Goal: Task Accomplishment & Management: Manage account settings

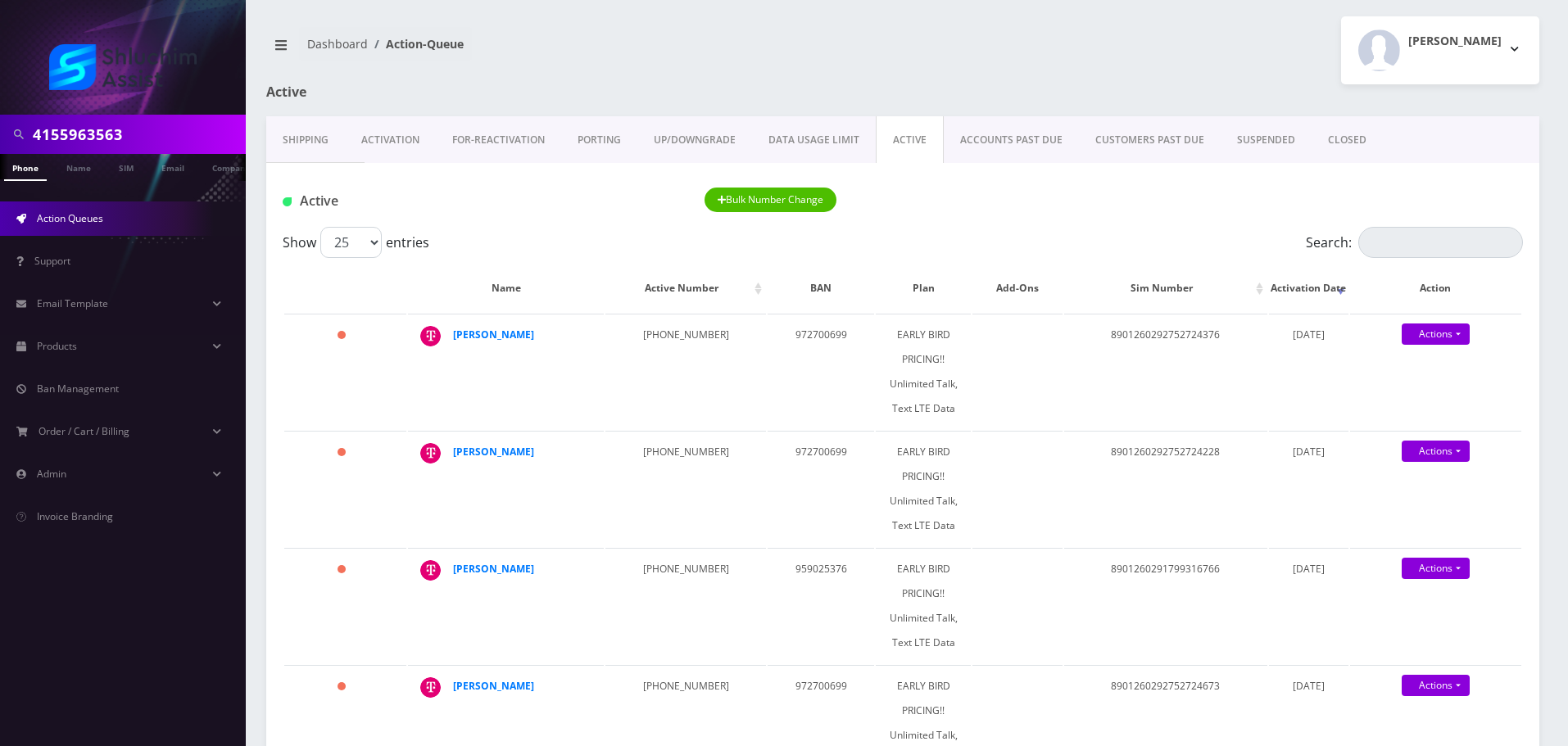
scroll to position [0, 90]
click at [128, 129] on input "4155963563" at bounding box center [137, 134] width 209 height 31
paste input "[EMAIL_ADDRESS][DOMAIN_NAME]"
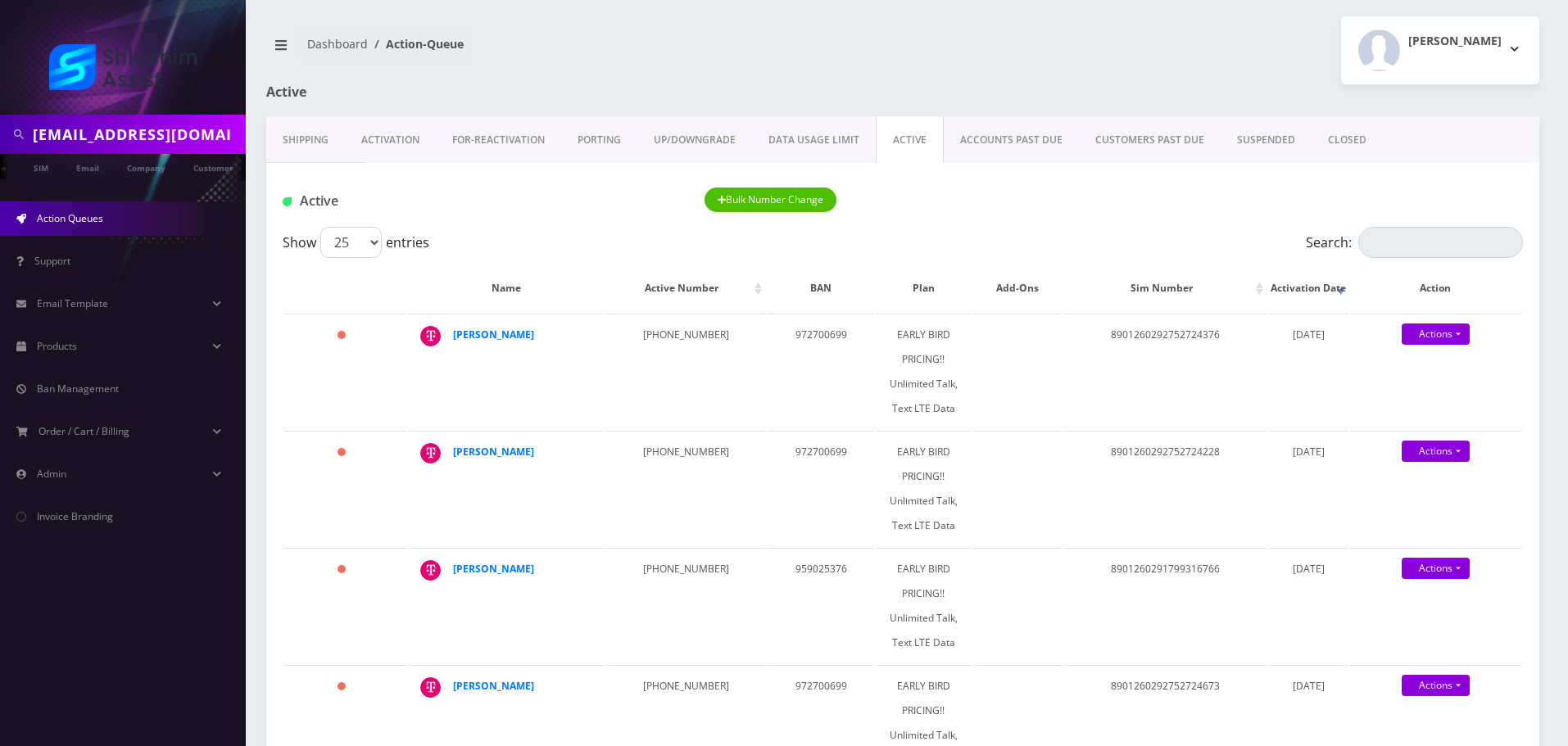
scroll to position [0, 5]
type input "[EMAIL_ADDRESS][DOMAIN_NAME]"
drag, startPoint x: 380, startPoint y: 201, endPoint x: 345, endPoint y: 201, distance: 35.0
click at [380, 201] on h1 "Active" at bounding box center [481, 201] width 397 height 16
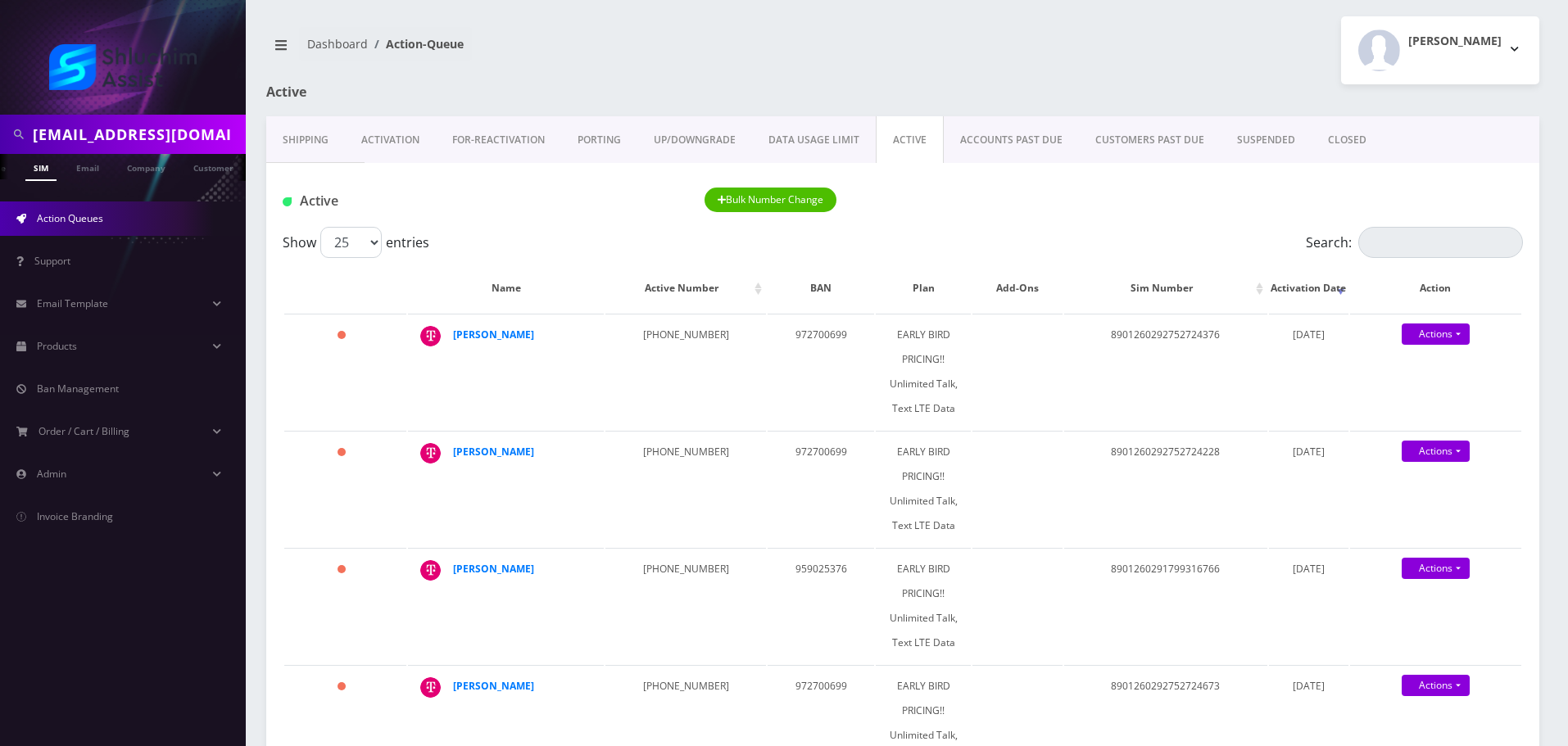
click at [28, 177] on link "SIM" at bounding box center [41, 167] width 31 height 27
click at [73, 177] on link "Email" at bounding box center [87, 167] width 39 height 27
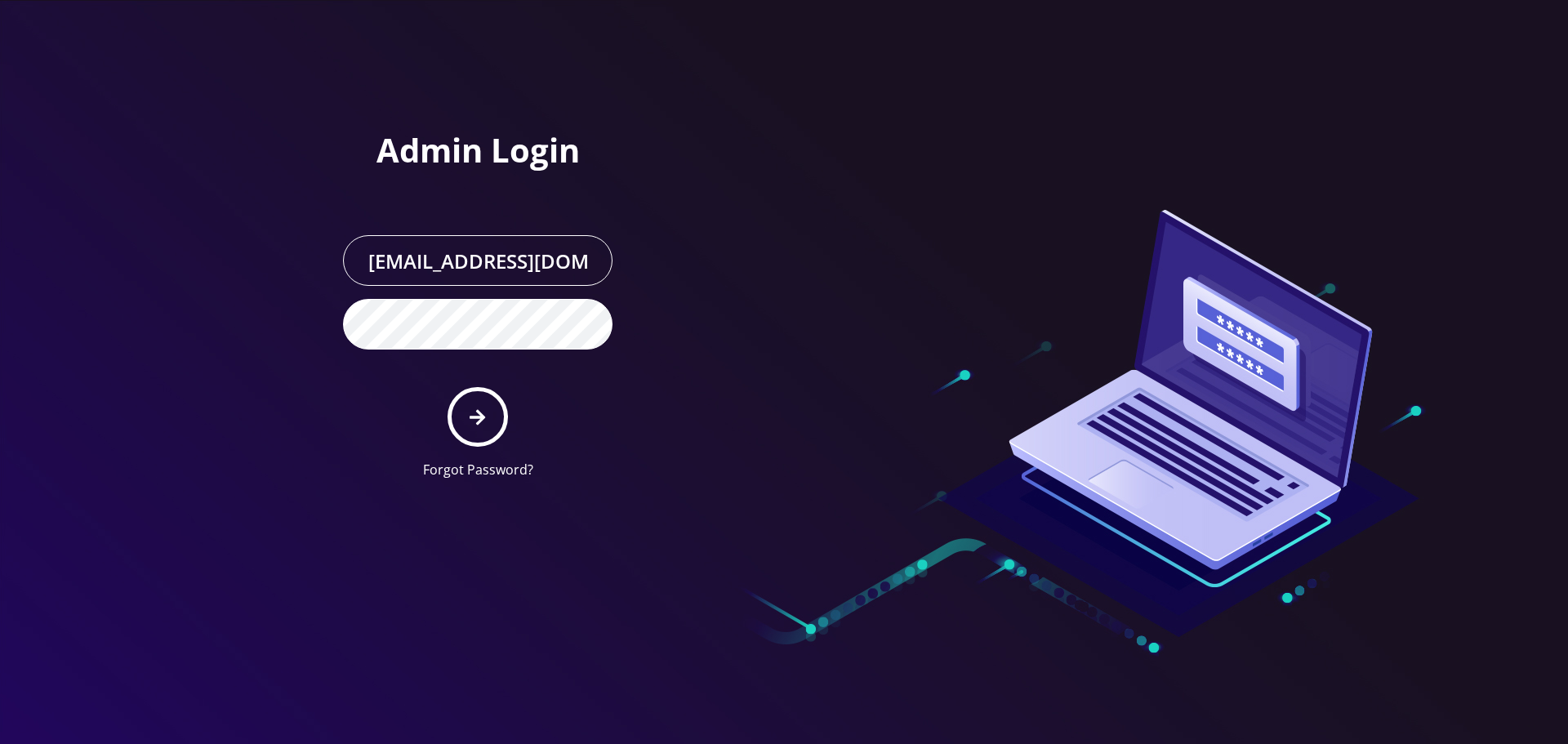
click at [486, 427] on button "submit" at bounding box center [477, 417] width 60 height 60
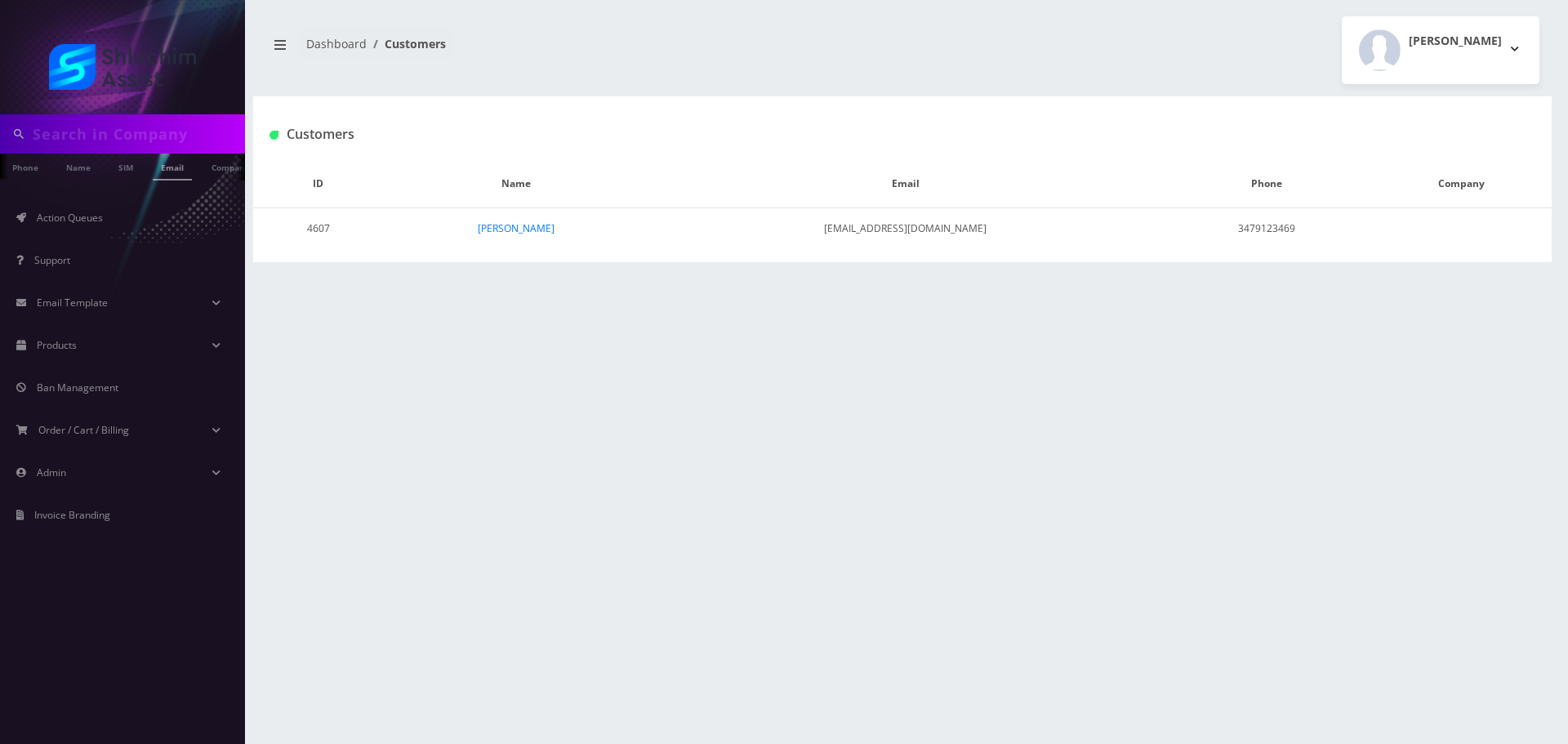
type input "[EMAIL_ADDRESS][DOMAIN_NAME]"
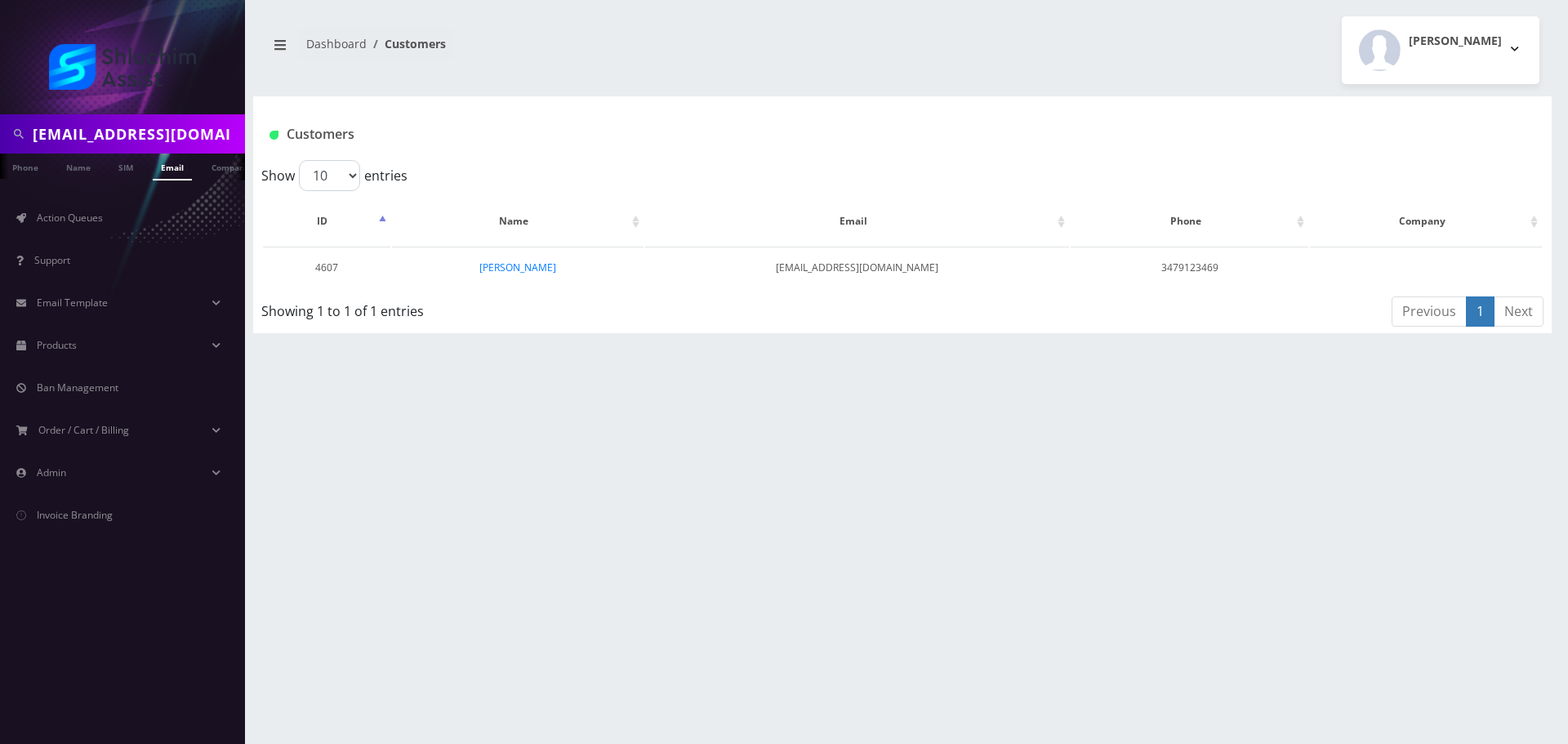
click at [152, 137] on input "[EMAIL_ADDRESS][DOMAIN_NAME]" at bounding box center [137, 134] width 208 height 31
click at [157, 132] on input "sheinazimov@gmail.com" at bounding box center [137, 134] width 208 height 31
click at [518, 271] on link "Cheina Zyslin" at bounding box center [518, 267] width 77 height 14
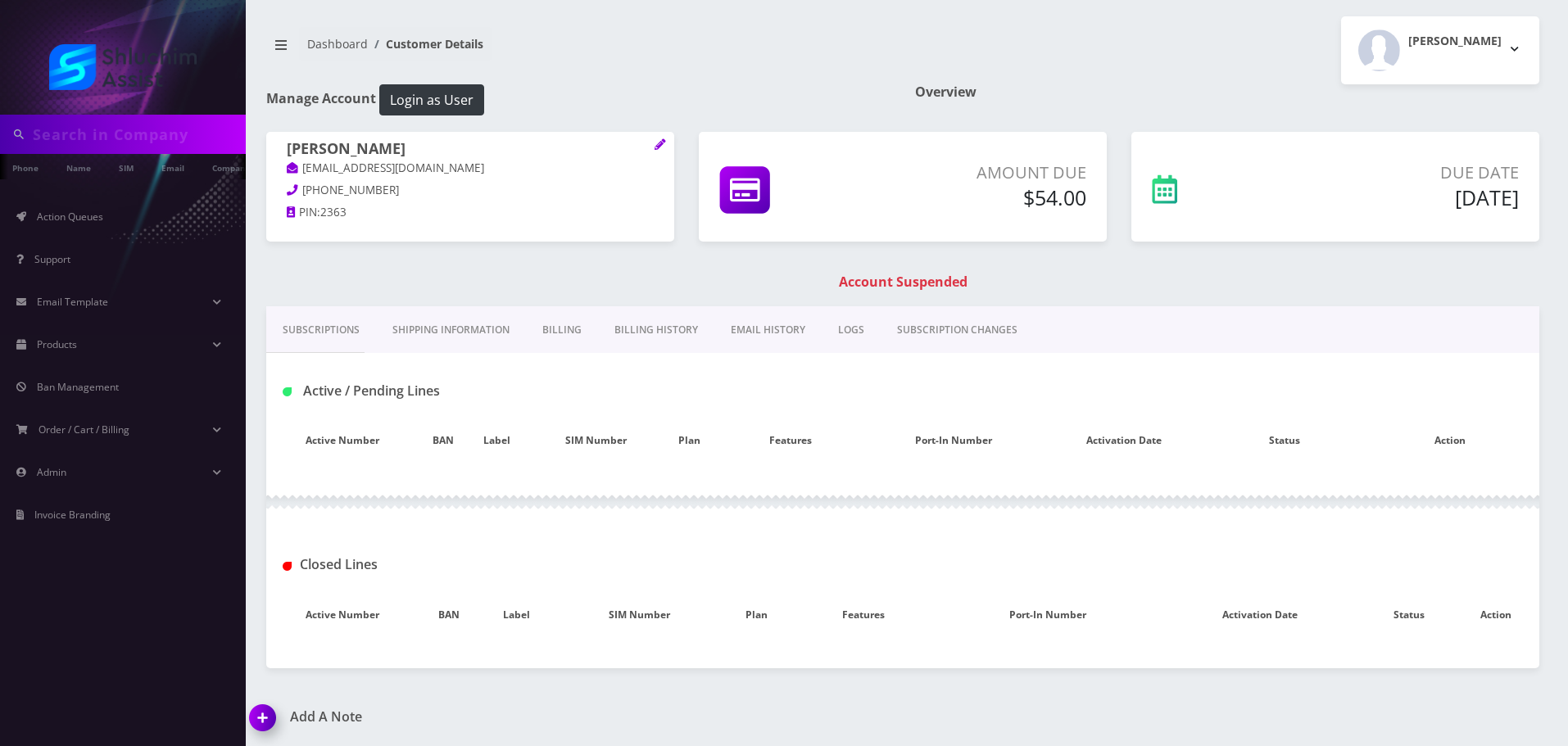
type input "sheinazimov@gmail.com"
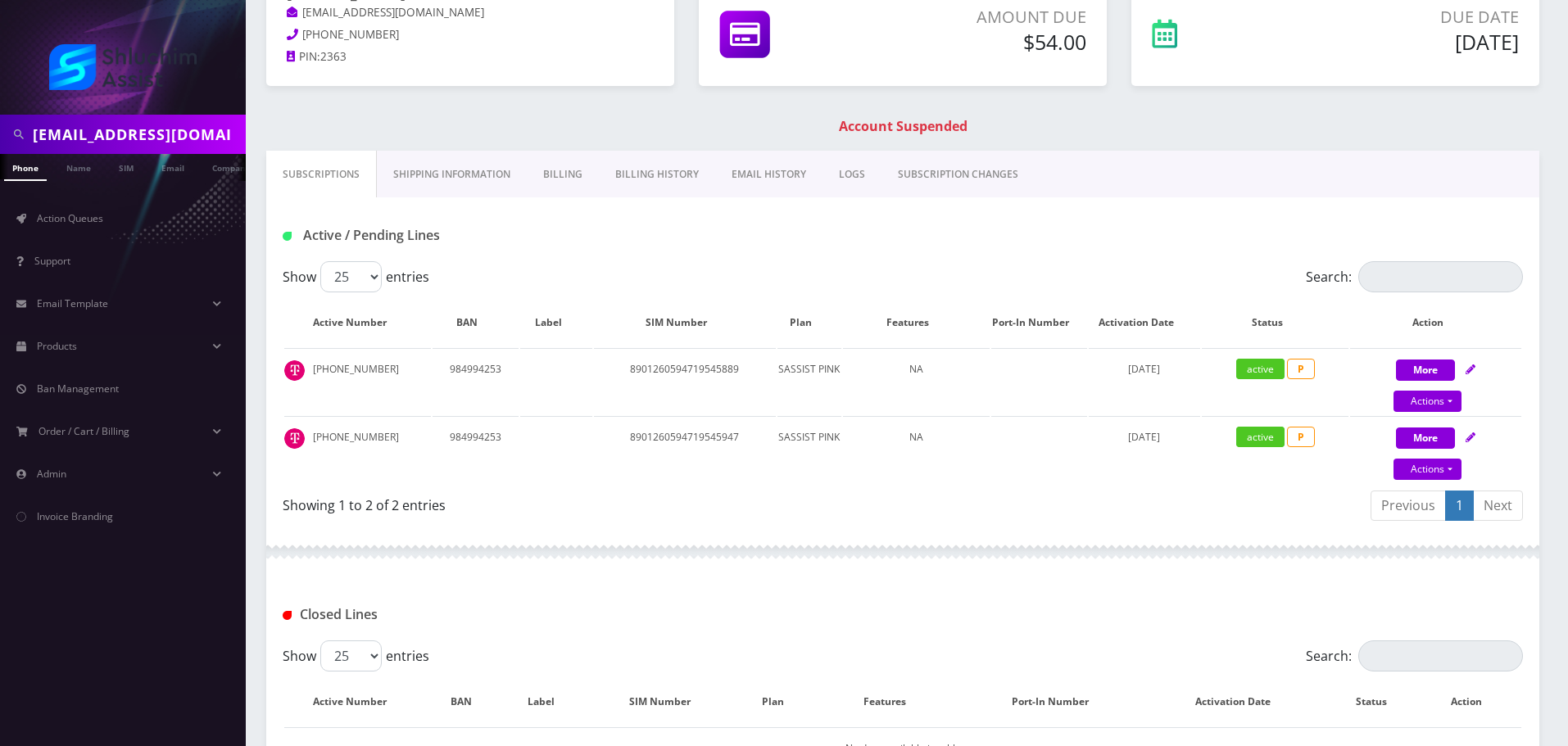
click at [671, 185] on link "Billing History" at bounding box center [657, 175] width 116 height 47
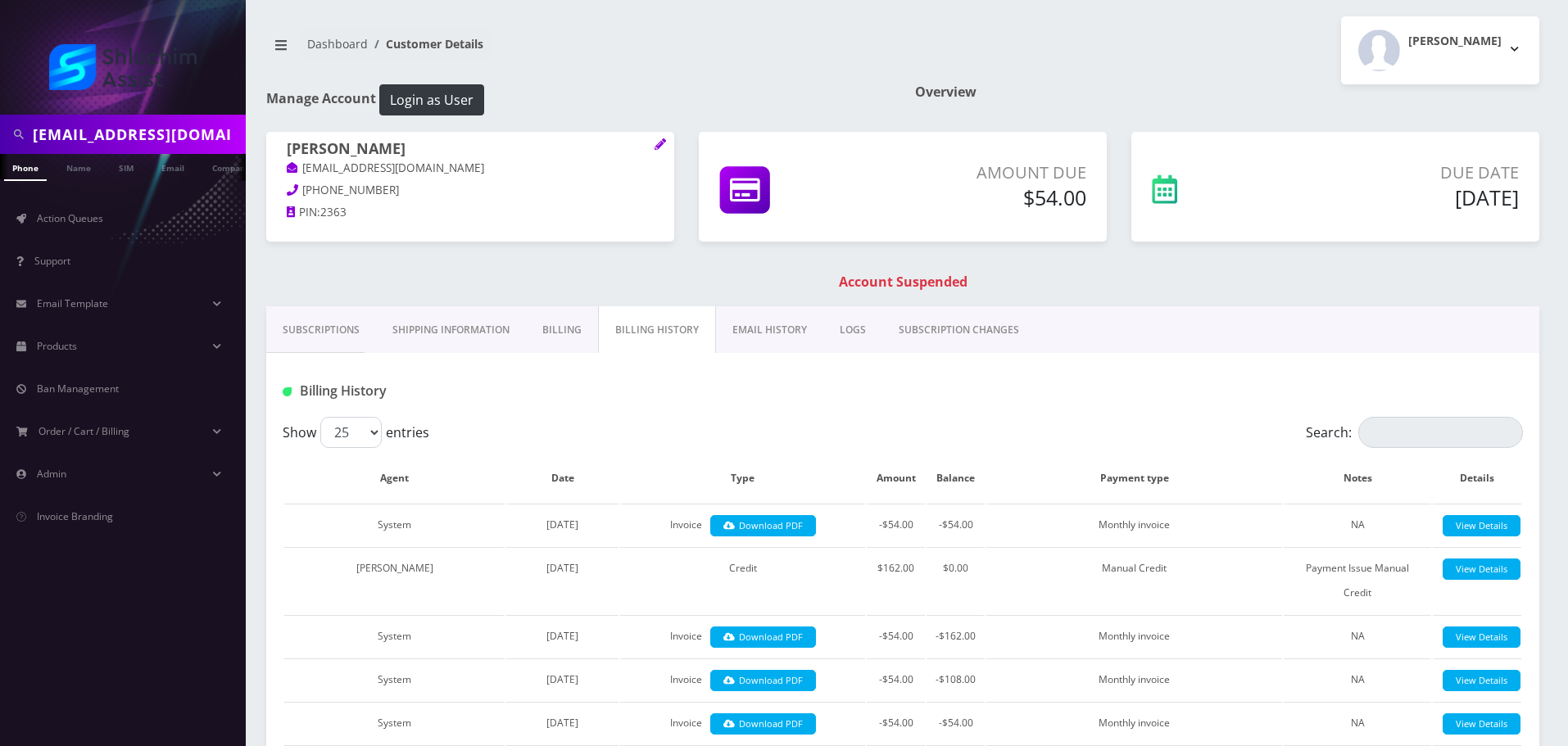
click at [574, 342] on link "Billing" at bounding box center [562, 330] width 72 height 47
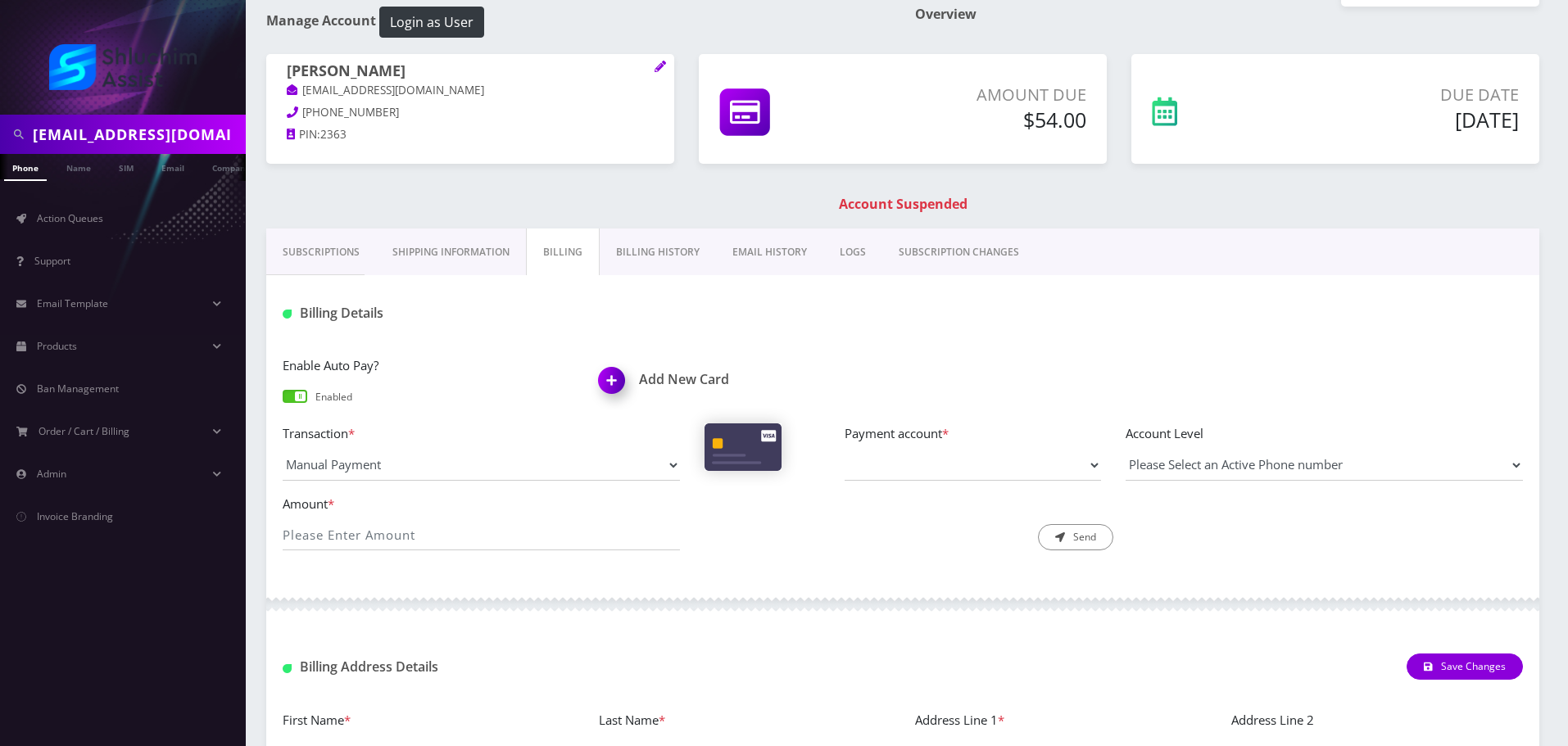
scroll to position [82, 0]
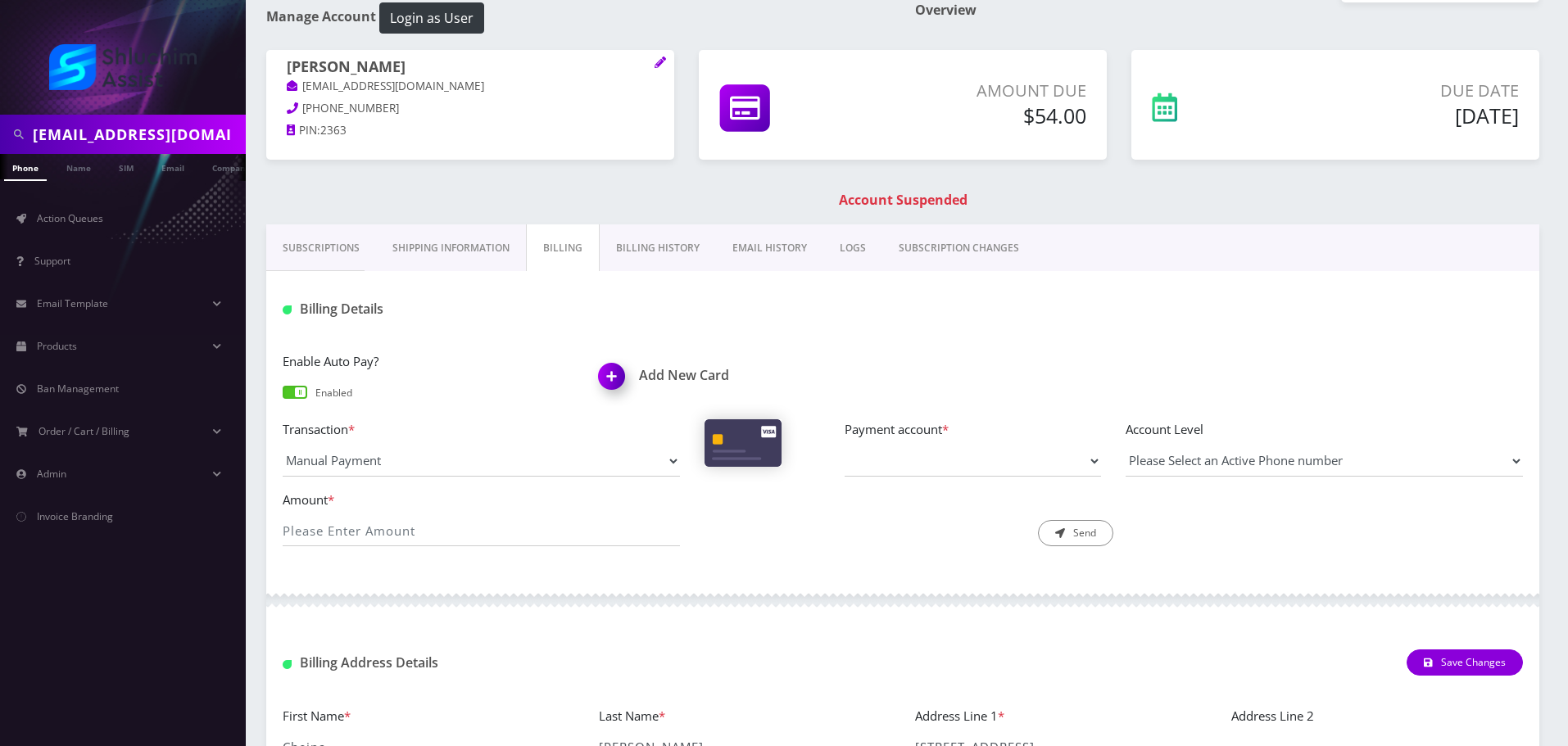
click at [319, 245] on link "Subscriptions" at bounding box center [321, 248] width 110 height 47
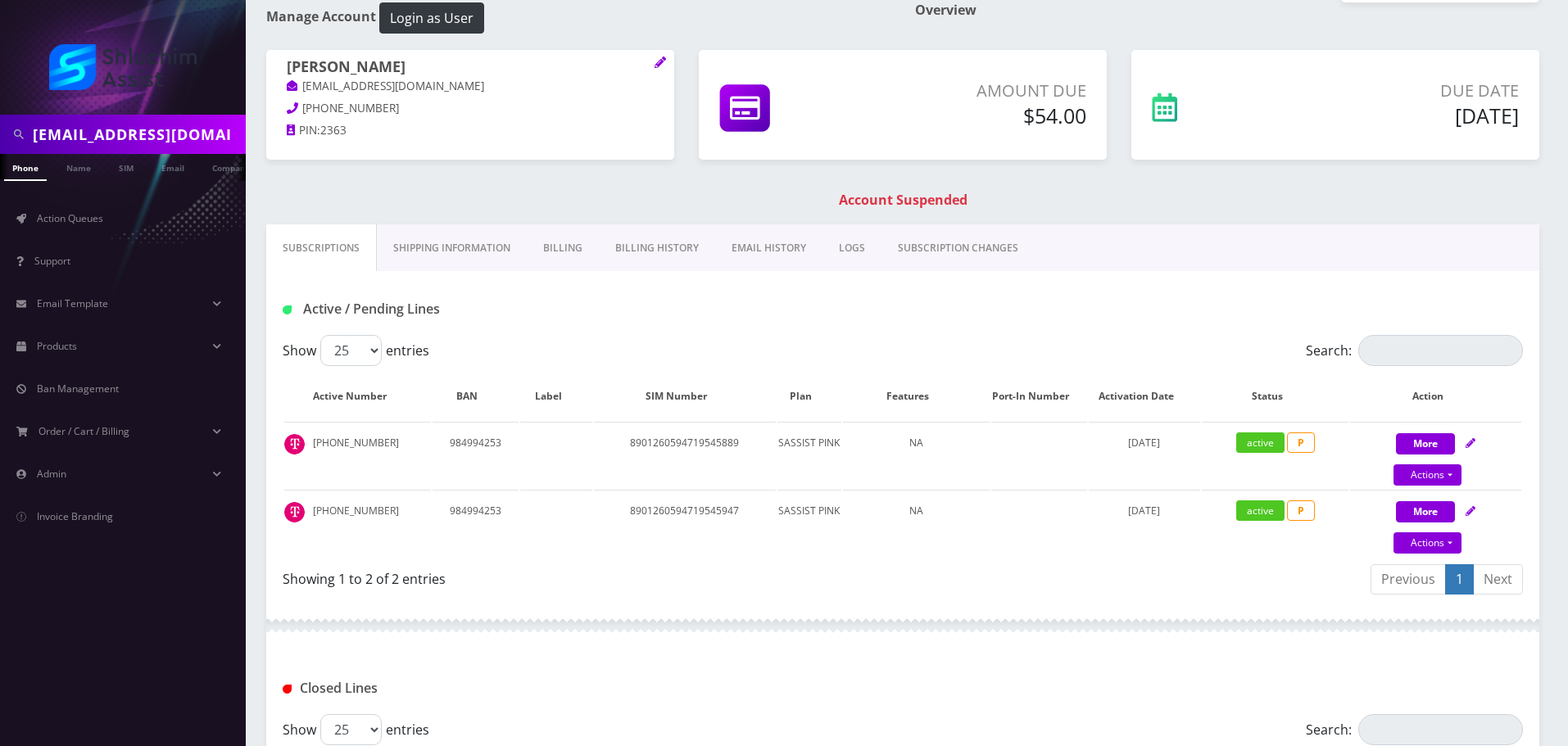
click at [532, 230] on link "Billing" at bounding box center [562, 248] width 72 height 47
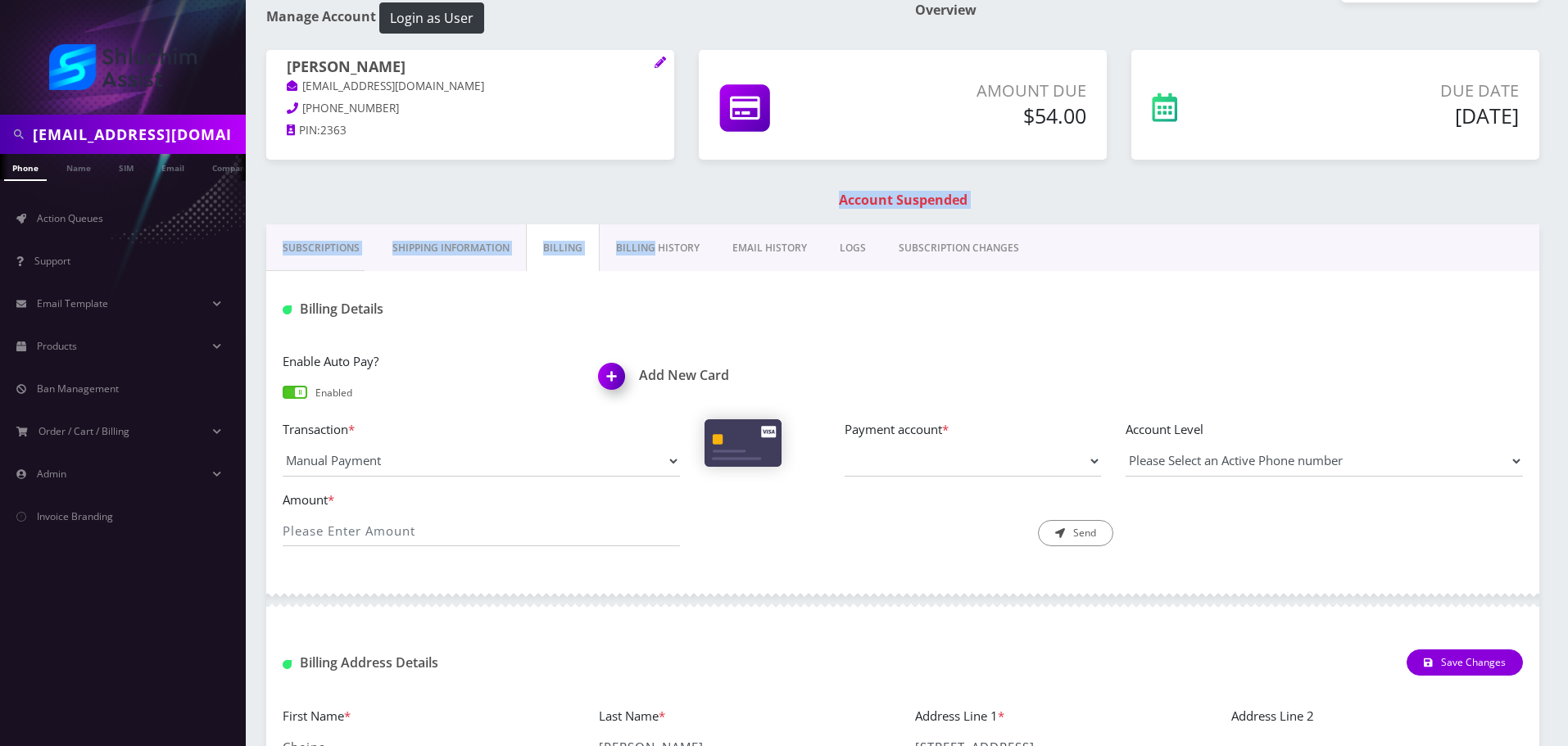
click at [649, 227] on div "Manage Account Login as User Overview Cheina Zyslin sheinazimov@gmail.com 347-9…" at bounding box center [903, 441] width 1298 height 876
click at [649, 244] on link "Billing History" at bounding box center [657, 248] width 116 height 47
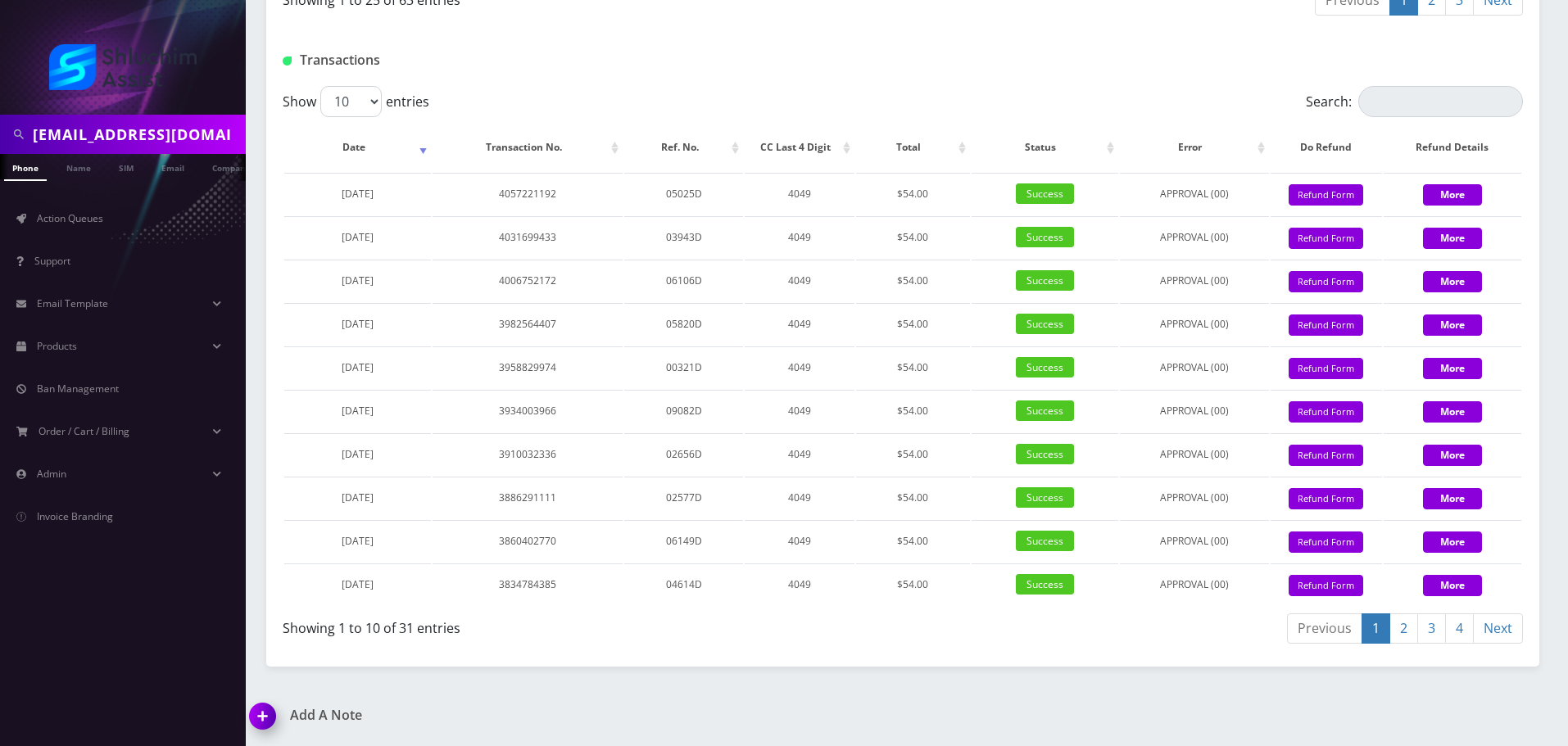
scroll to position [2224, 0]
click at [169, 145] on input "[EMAIL_ADDRESS][DOMAIN_NAME]" at bounding box center [137, 134] width 209 height 31
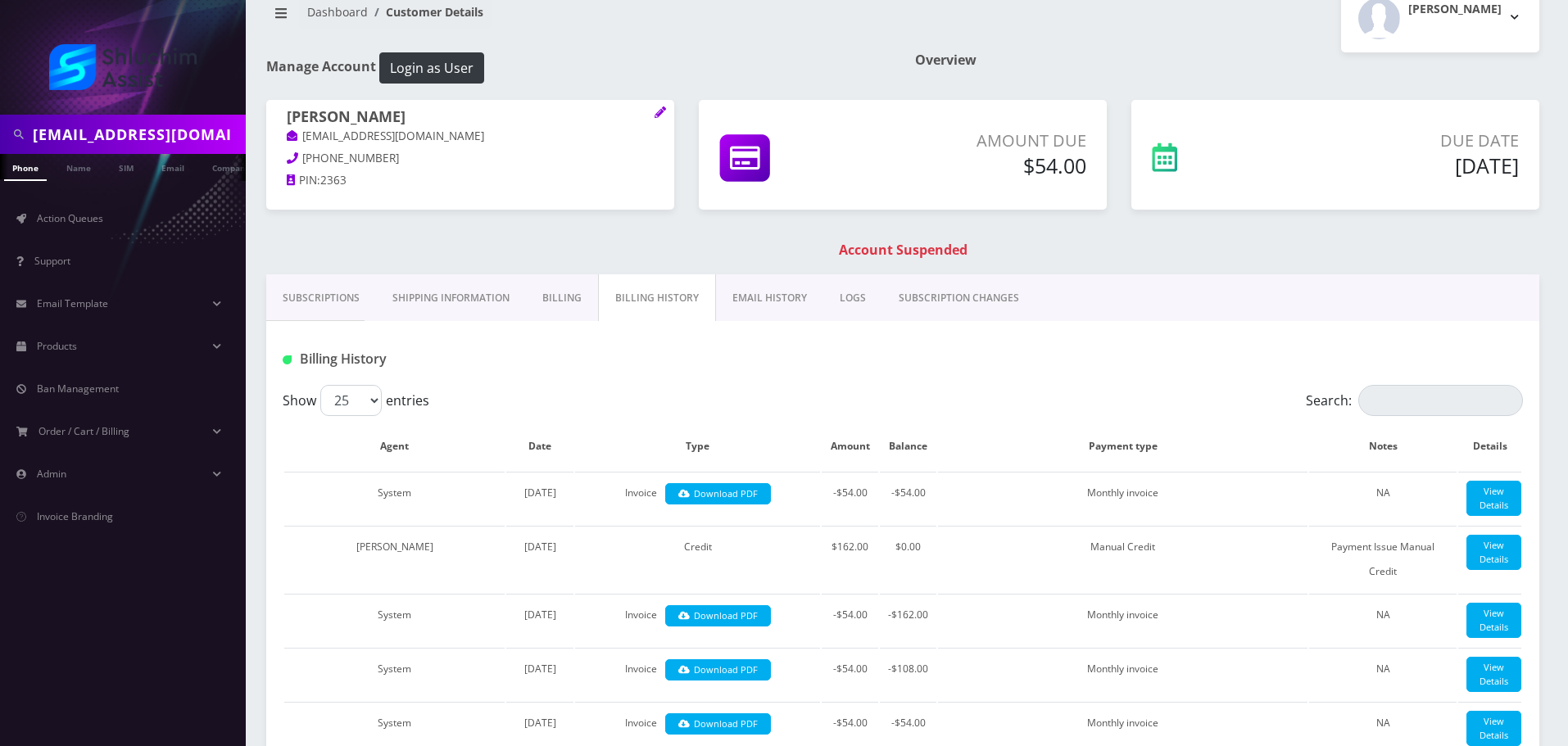
scroll to position [0, 0]
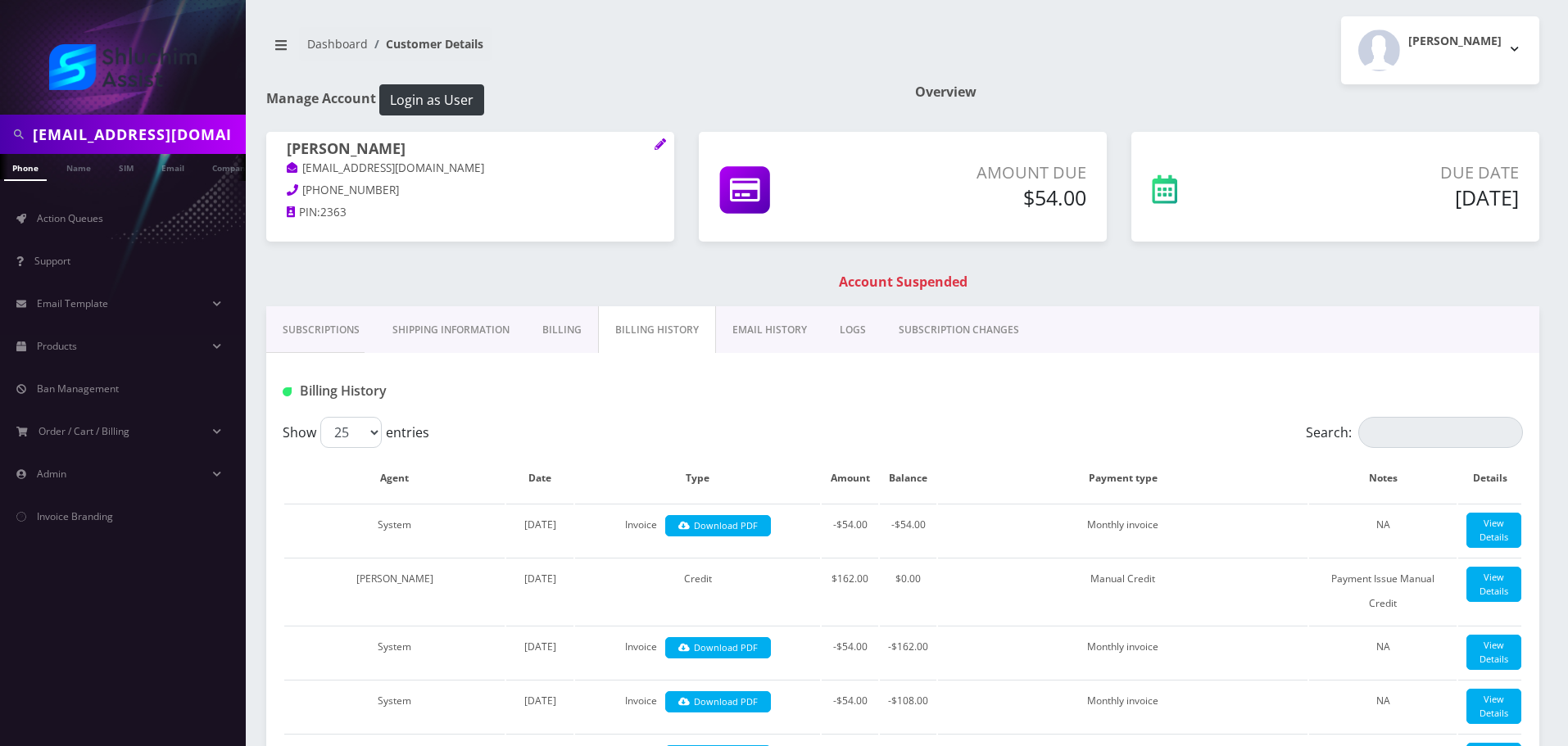
click at [320, 346] on link "Subscriptions" at bounding box center [321, 330] width 110 height 47
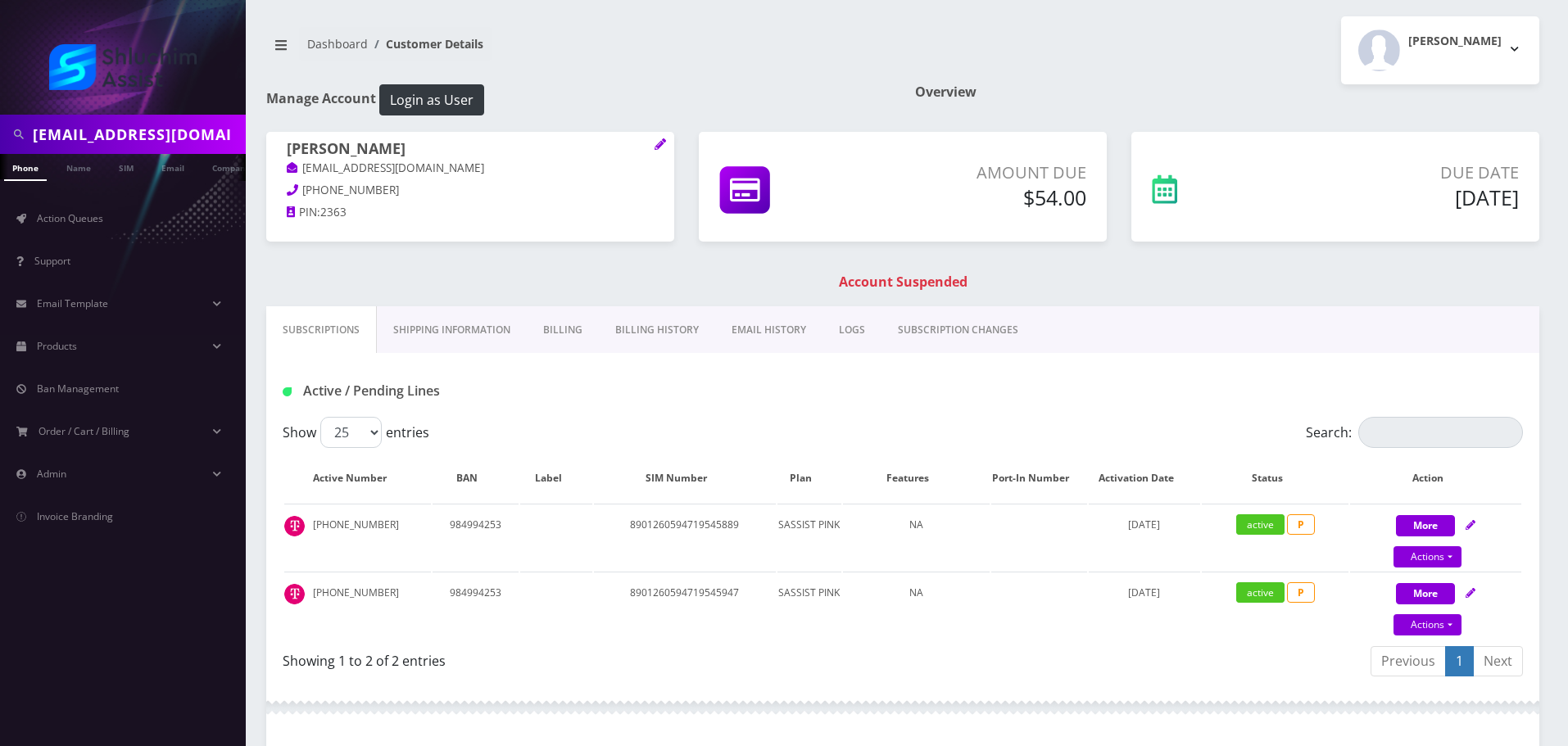
click at [668, 333] on link "Billing History" at bounding box center [657, 330] width 116 height 47
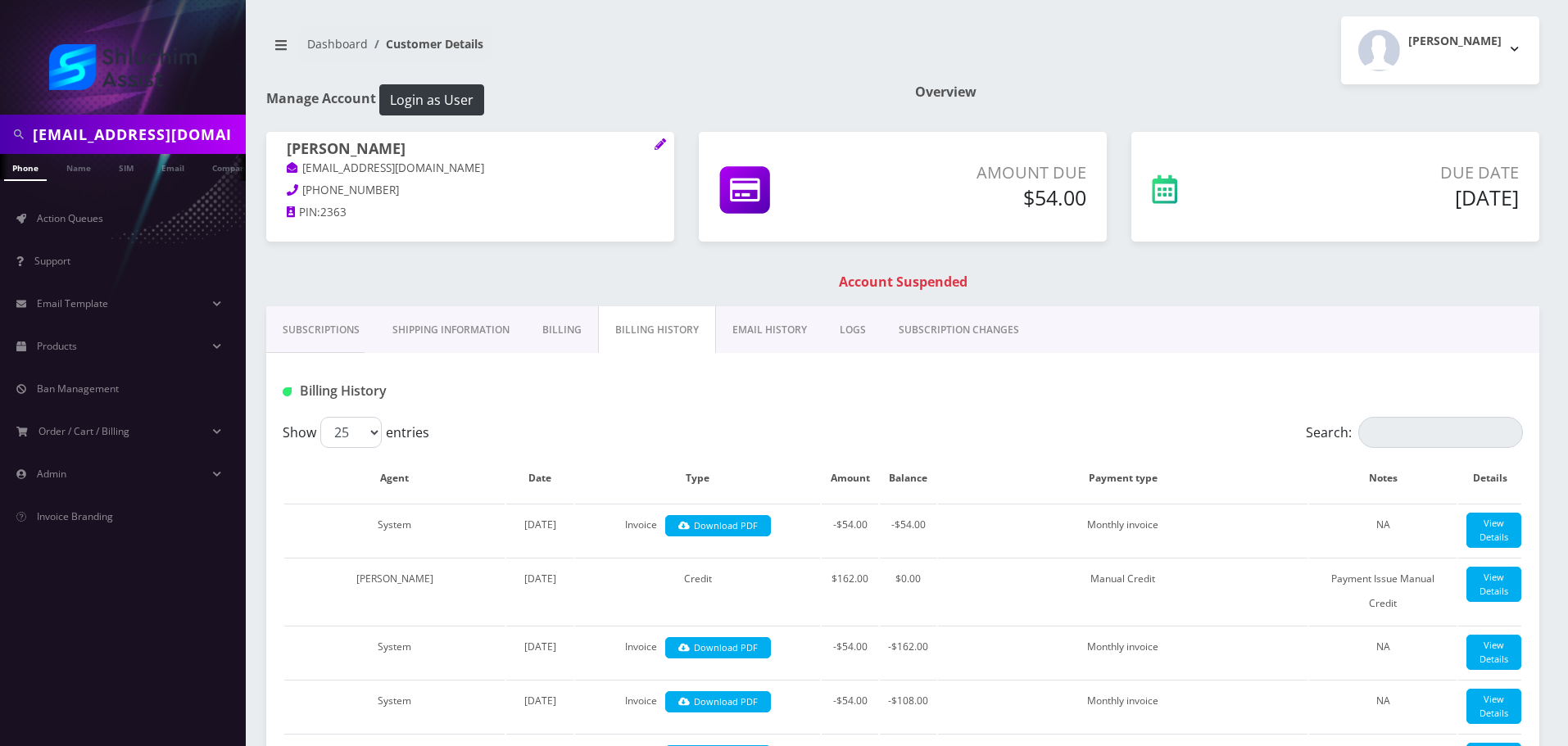
click at [766, 331] on link "EMAIL HISTORY" at bounding box center [769, 330] width 107 height 47
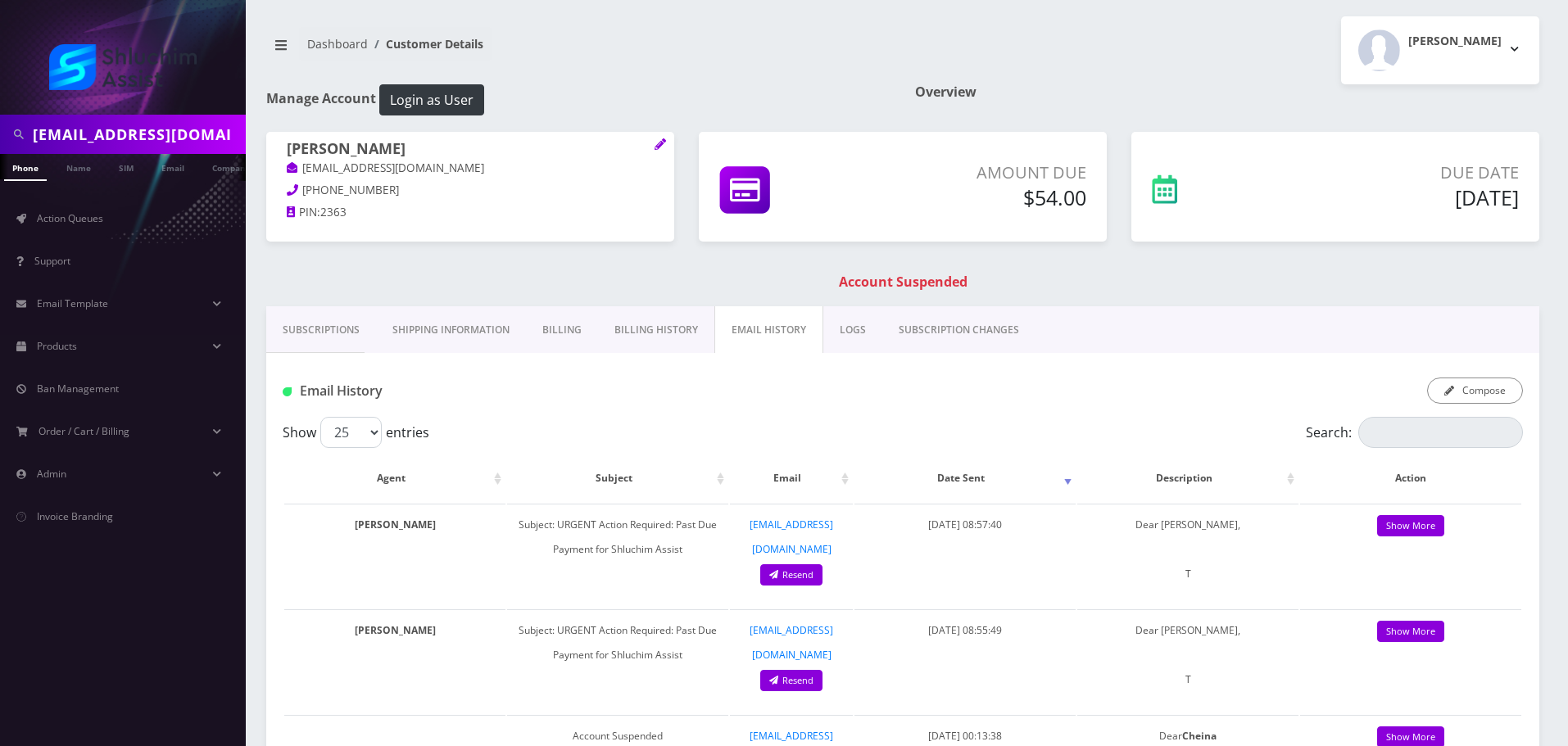
click at [538, 328] on link "Billing" at bounding box center [562, 330] width 72 height 47
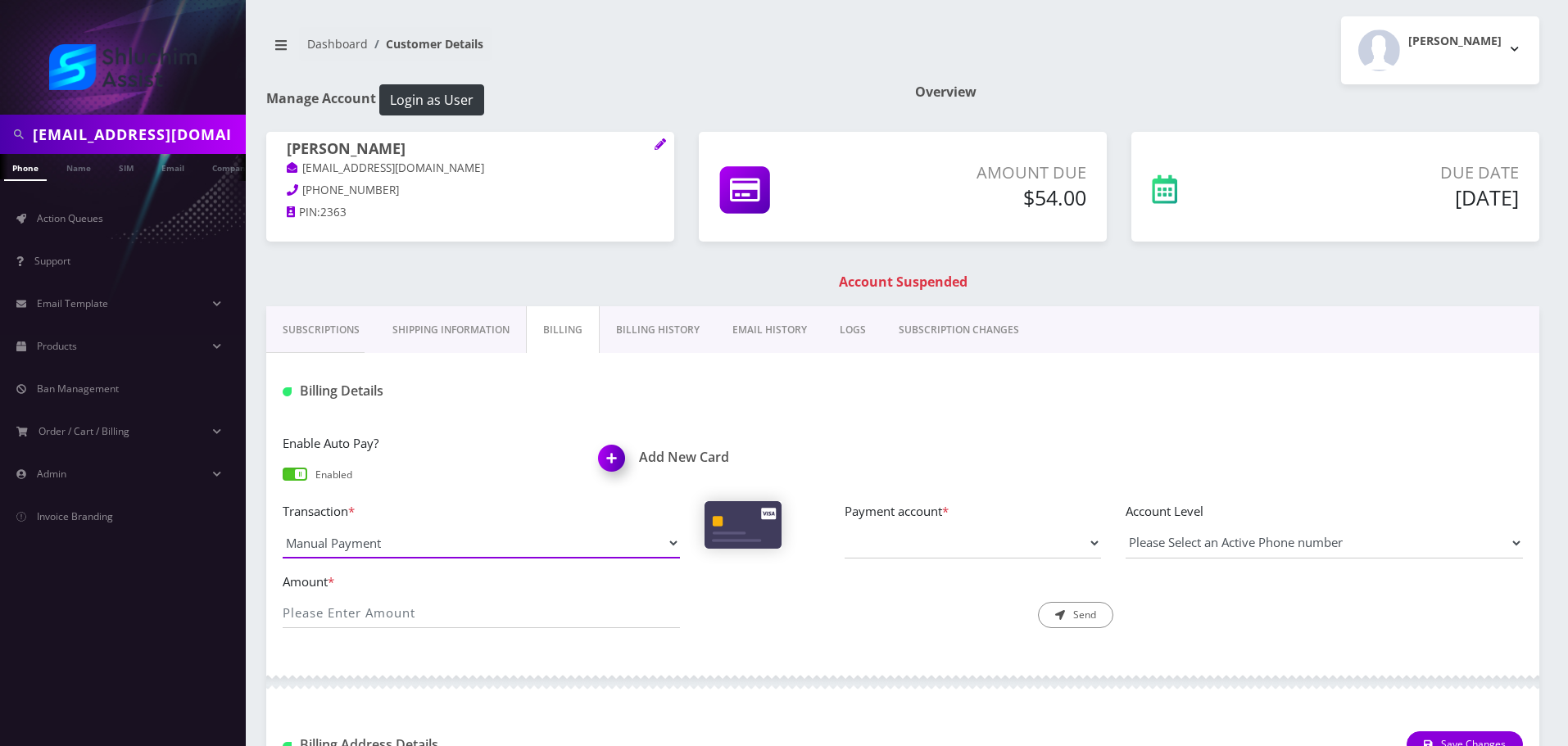
click at [531, 545] on select "Manual Payment Custom Charge Manual Credit Custom Invoice" at bounding box center [481, 543] width 397 height 31
click at [797, 602] on div "Description * Send" at bounding box center [903, 600] width 422 height 58
click at [562, 619] on input "Amount *" at bounding box center [481, 613] width 397 height 31
type input "54.00"
click at [749, 606] on div "Description * Send" at bounding box center [903, 600] width 422 height 58
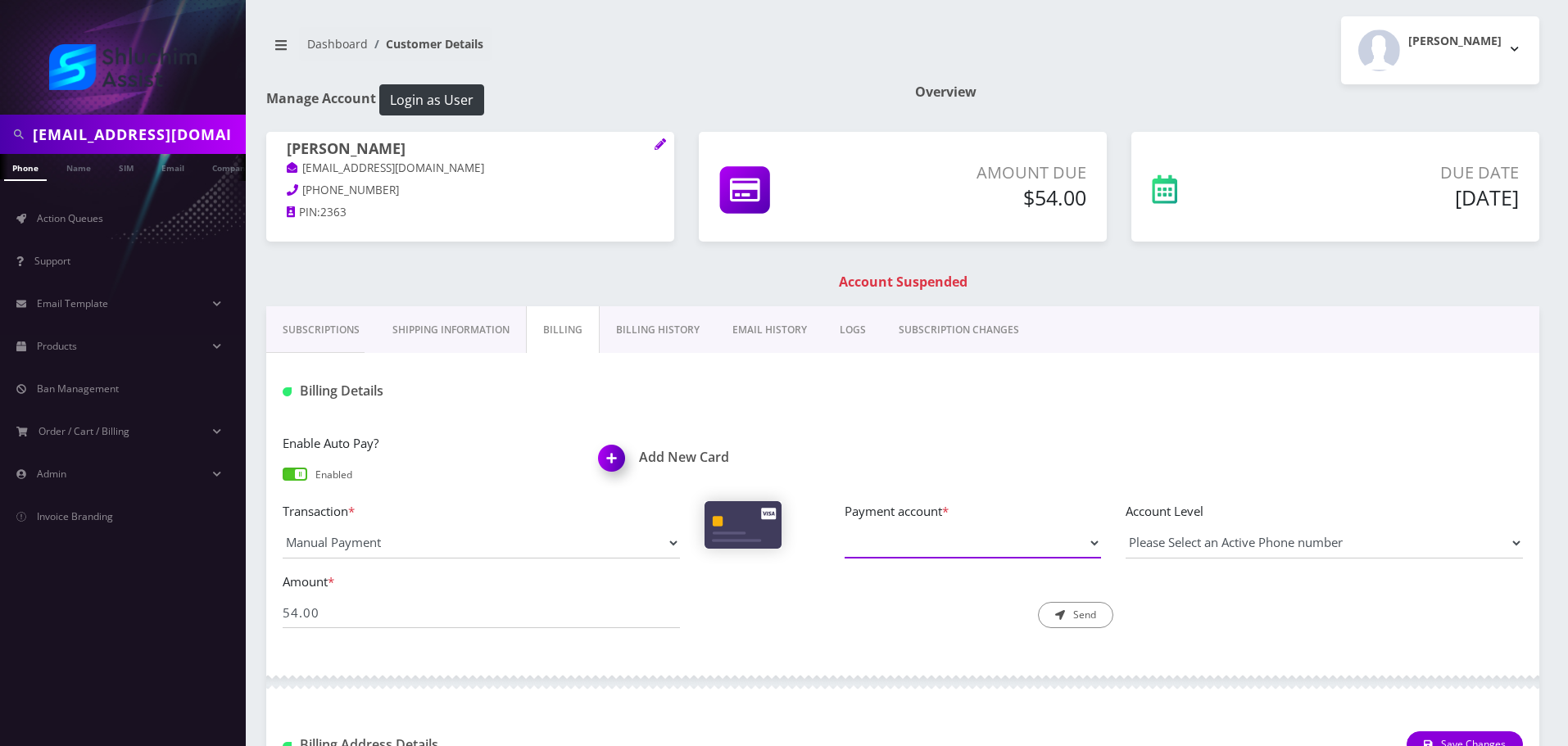
click at [966, 548] on select "Payment account *" at bounding box center [973, 543] width 257 height 31
click at [838, 617] on div "Description * Send" at bounding box center [903, 600] width 422 height 58
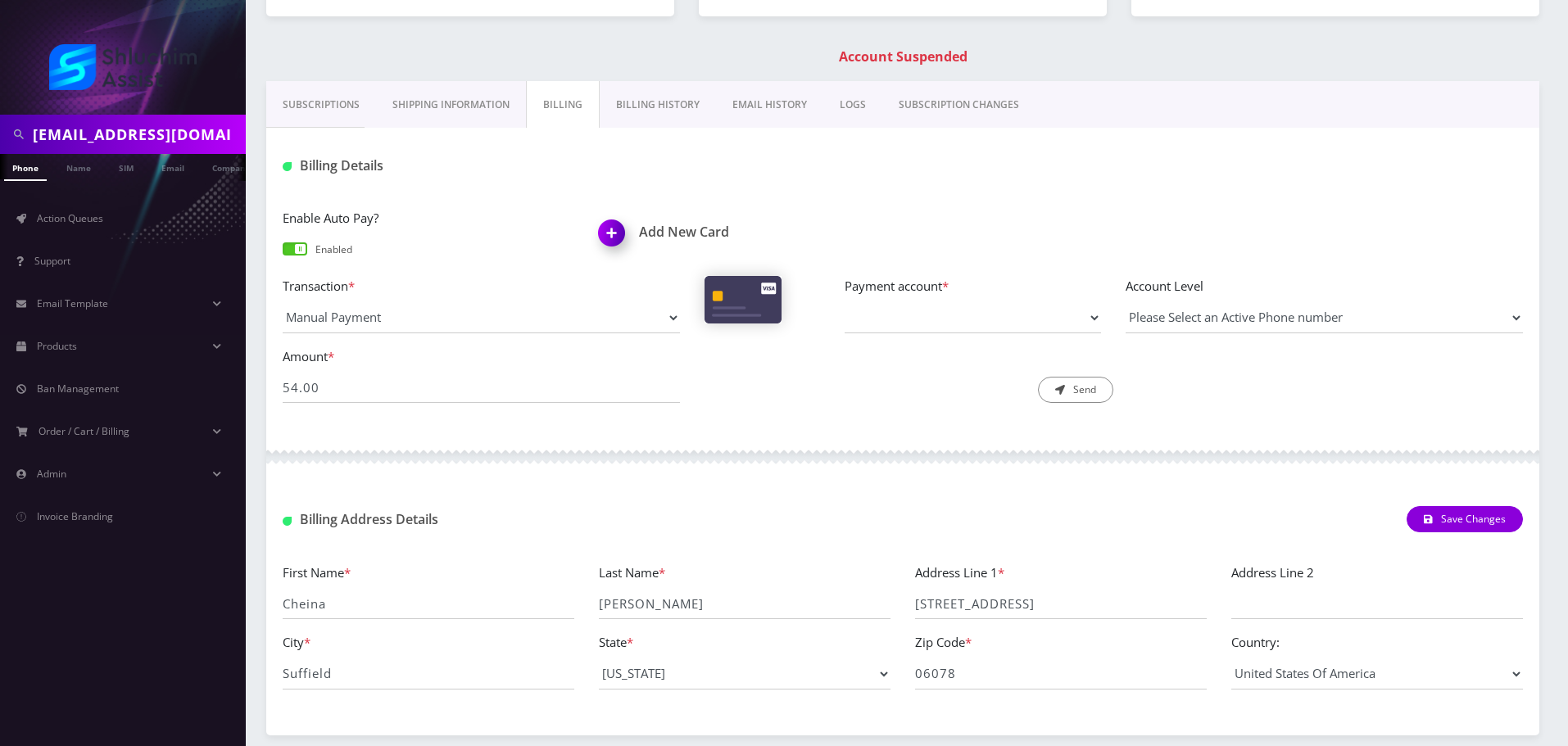
scroll to position [246, 0]
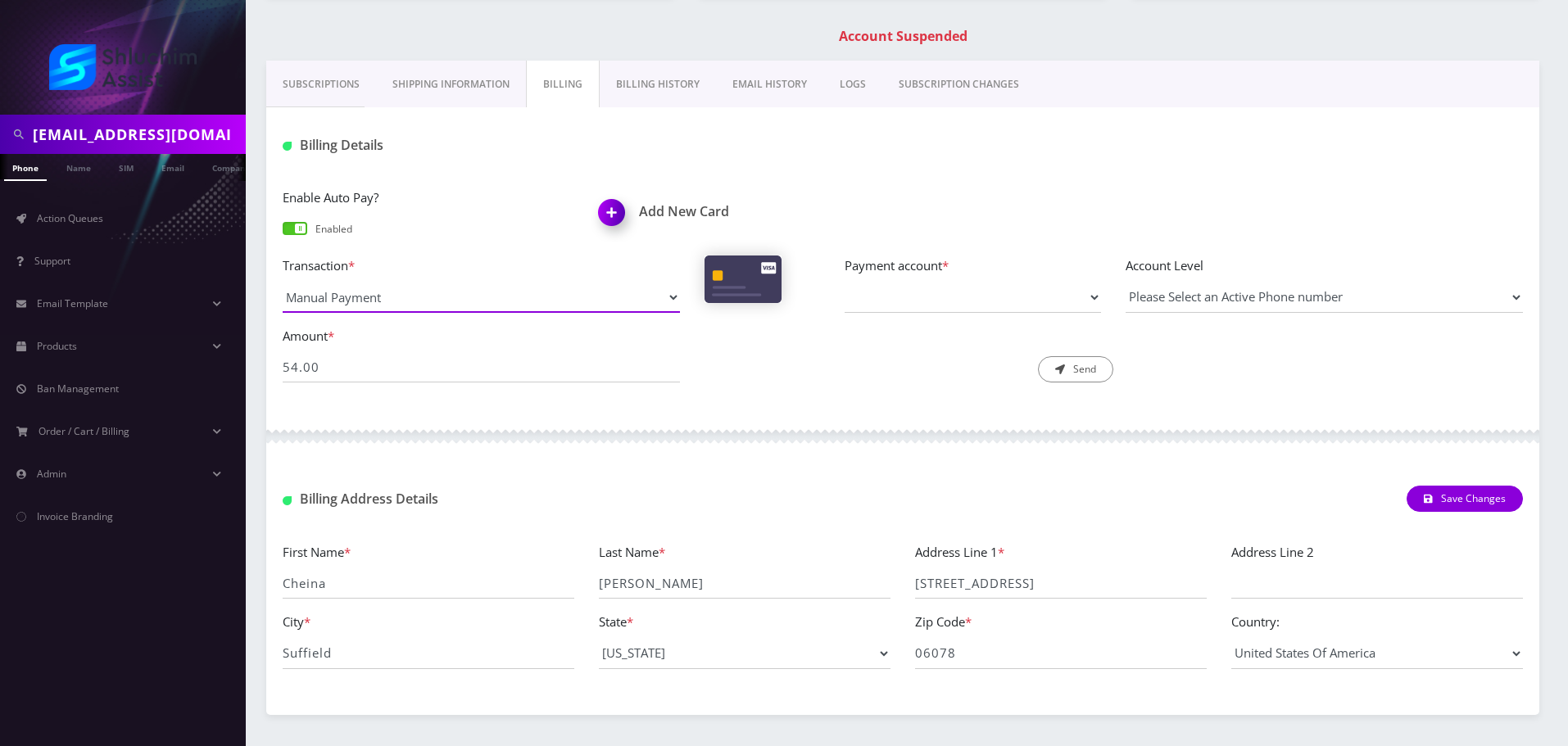
click at [613, 297] on select "Manual Payment Custom Charge Manual Credit Custom Invoice" at bounding box center [481, 298] width 397 height 31
select select "Manual Credit"
click at [283, 282] on select "Manual Payment Custom Charge Manual Credit Custom Invoice" at bounding box center [481, 298] width 397 height 31
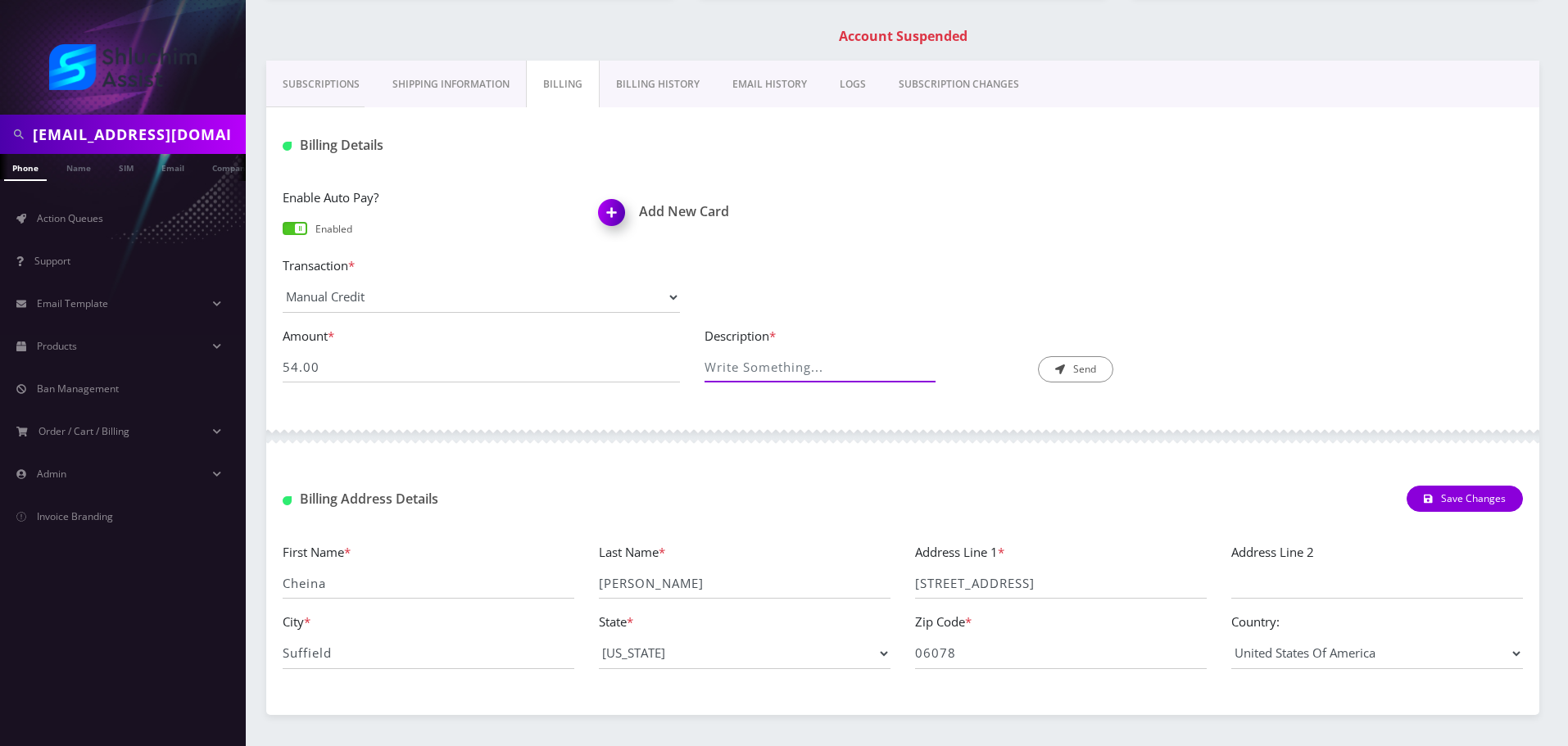
click at [832, 375] on input "Description *" at bounding box center [815, 367] width 220 height 31
type input "M"
click at [829, 374] on input "Description *" at bounding box center [815, 367] width 220 height 31
type input "Manual credit payment issue"
click at [1060, 368] on icon "submit" at bounding box center [1060, 369] width 10 height 10
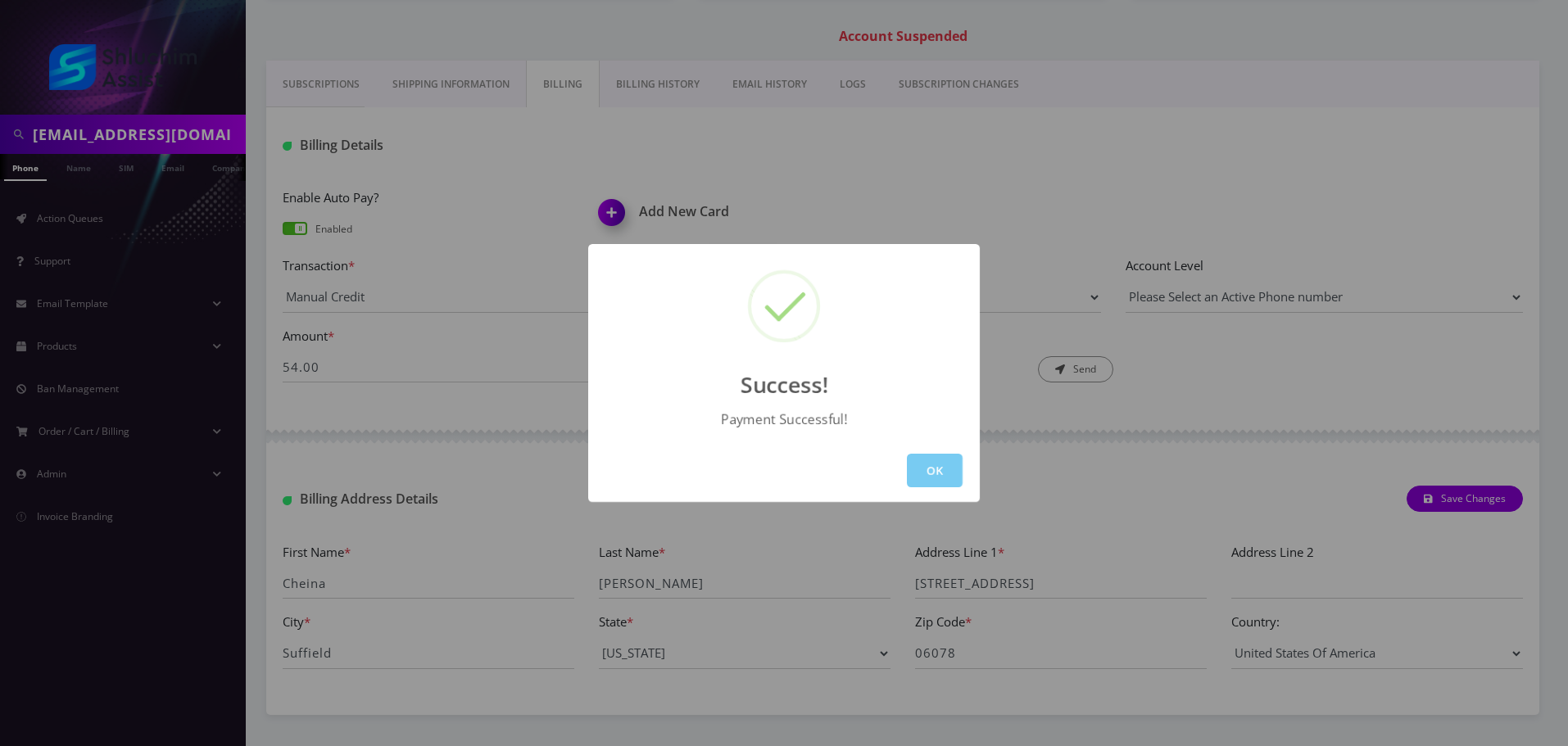
click at [918, 483] on button "OK" at bounding box center [935, 470] width 56 height 33
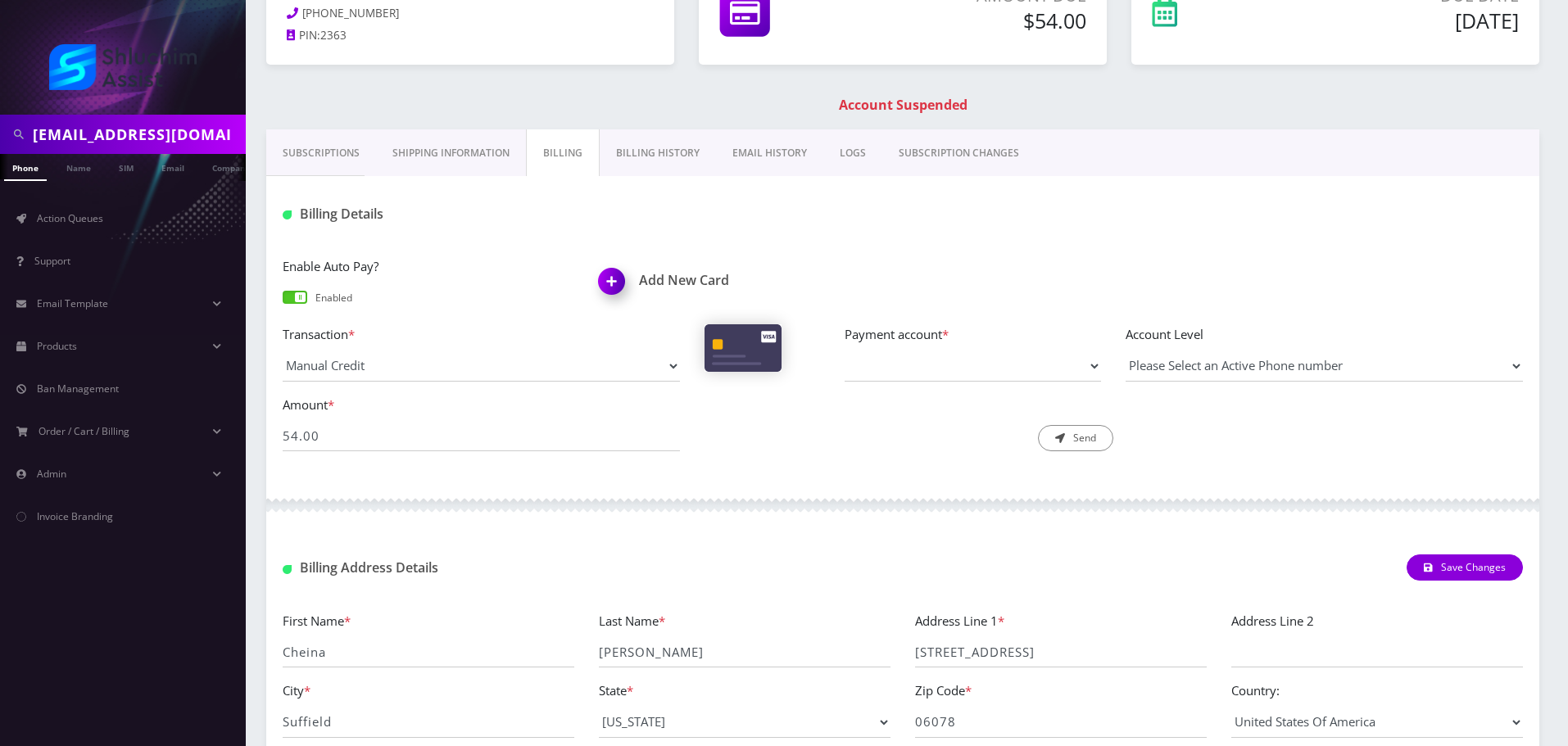
scroll to position [0, 0]
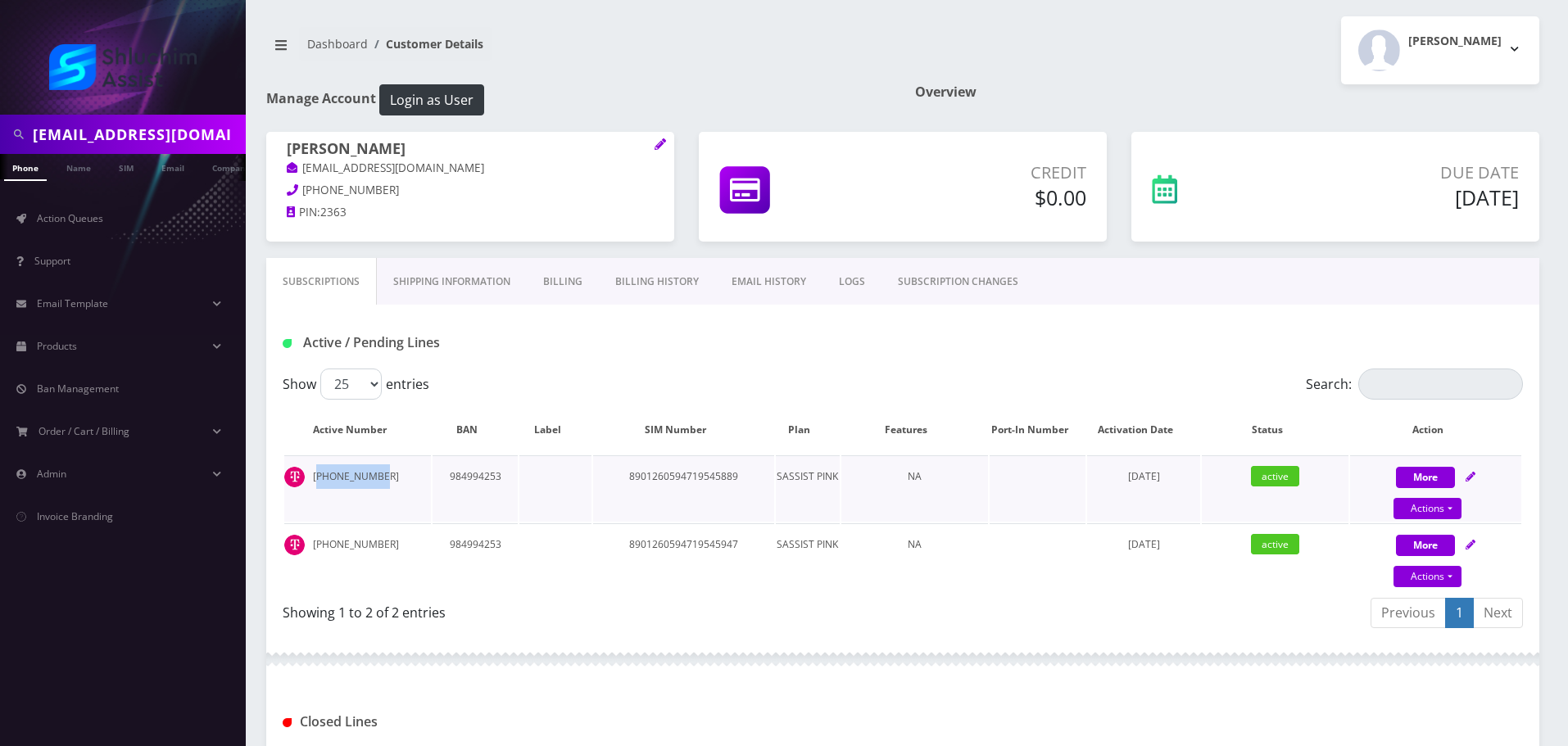
drag, startPoint x: 382, startPoint y: 477, endPoint x: 317, endPoint y: 477, distance: 65.0
click at [317, 477] on td "[PHONE_NUMBER]" at bounding box center [358, 489] width 147 height 66
copy td "[PHONE_NUMBER]"
click at [321, 479] on td "[PHONE_NUMBER]" at bounding box center [358, 489] width 147 height 66
click at [333, 479] on td "[PHONE_NUMBER]" at bounding box center [358, 489] width 147 height 66
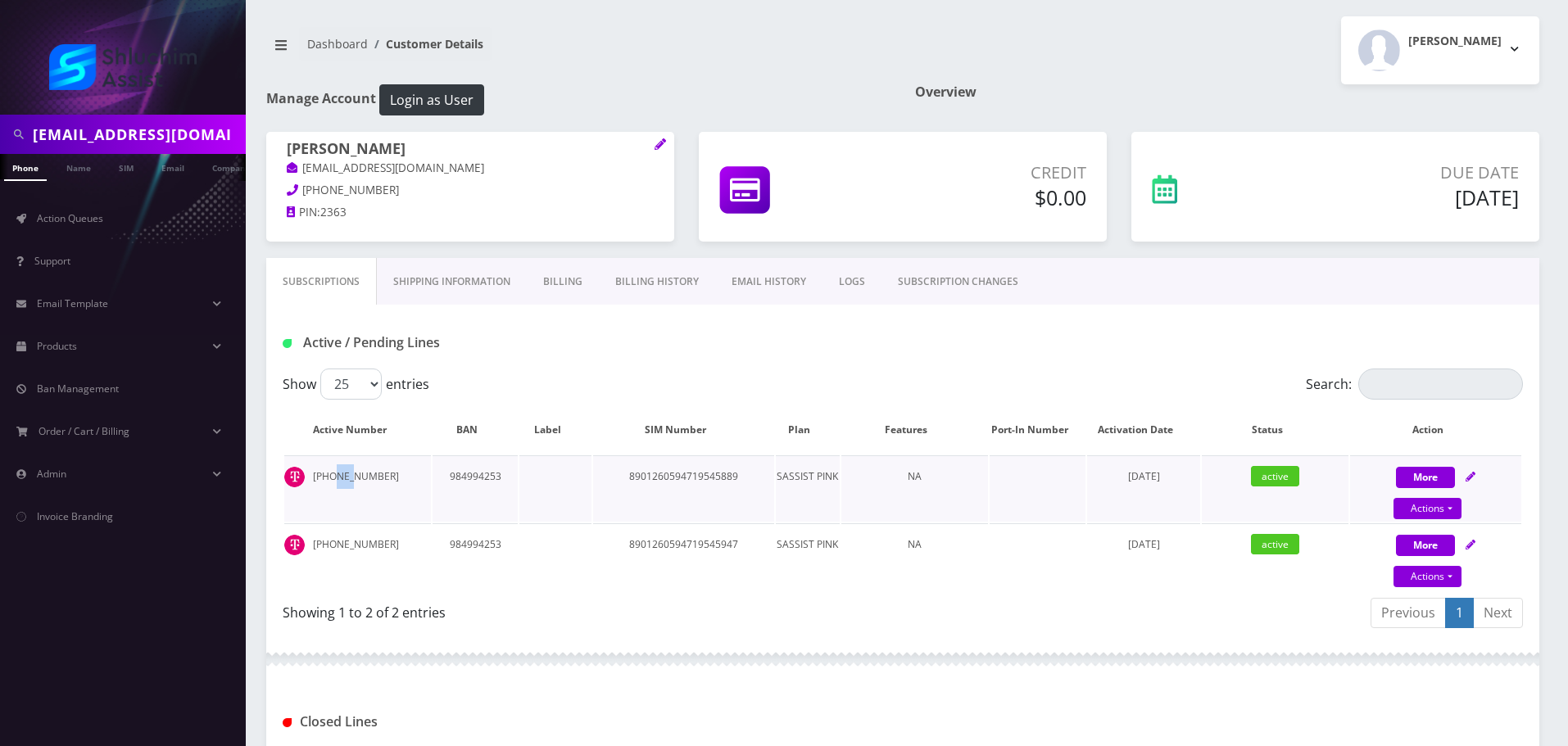
click at [333, 479] on td "[PHONE_NUMBER]" at bounding box center [358, 489] width 147 height 66
copy td "[PHONE_NUMBER]"
click at [346, 501] on td "[PHONE_NUMBER]" at bounding box center [358, 489] width 147 height 66
drag, startPoint x: 385, startPoint y: 477, endPoint x: 314, endPoint y: 478, distance: 71.0
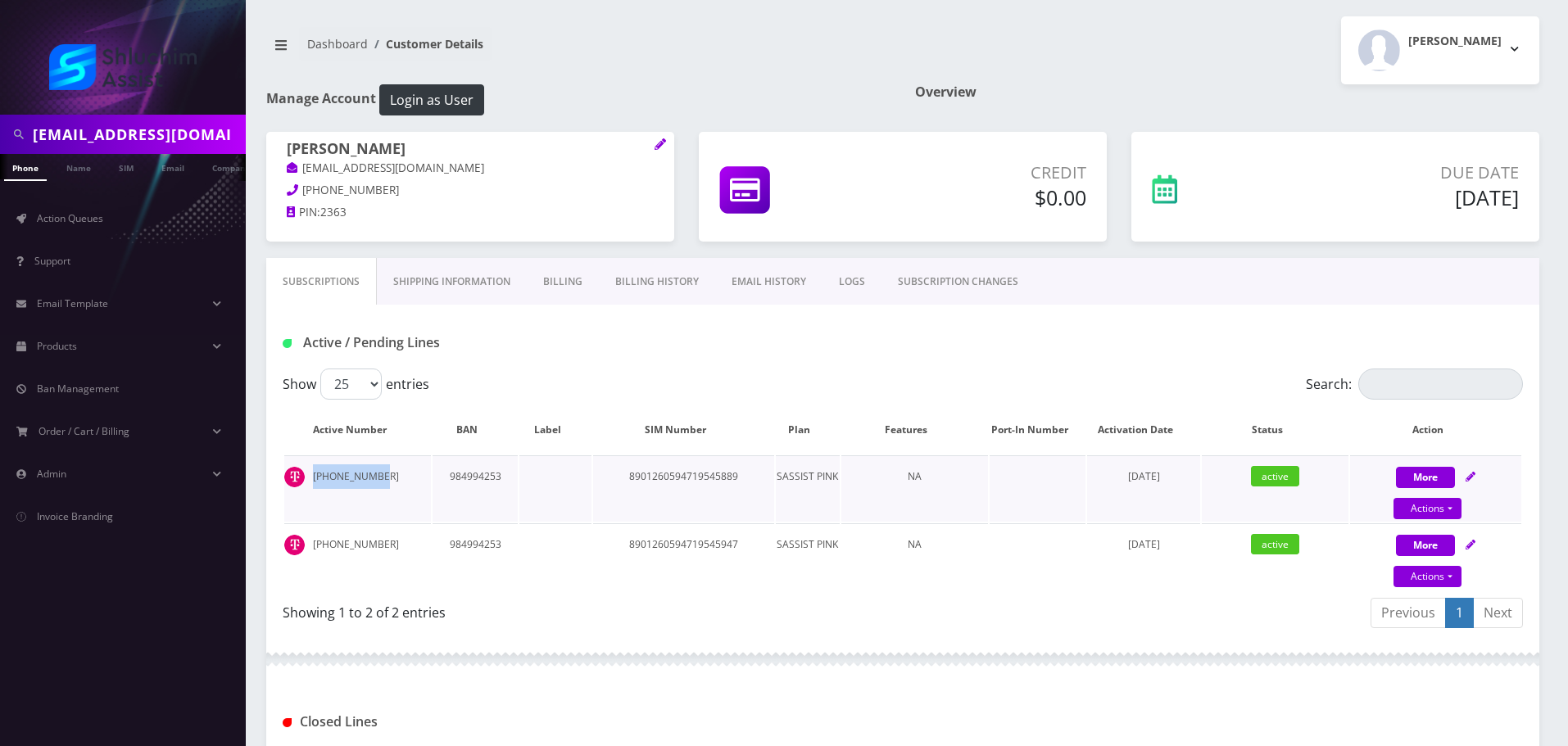
click at [314, 478] on td "[PHONE_NUMBER]" at bounding box center [358, 489] width 147 height 66
copy td "[PHONE_NUMBER]"
drag, startPoint x: 391, startPoint y: 540, endPoint x: 313, endPoint y: 540, distance: 78.0
click at [313, 540] on td "[PHONE_NUMBER]" at bounding box center [358, 557] width 147 height 66
copy td "[PHONE_NUMBER]"
